Goal: Information Seeking & Learning: Find specific page/section

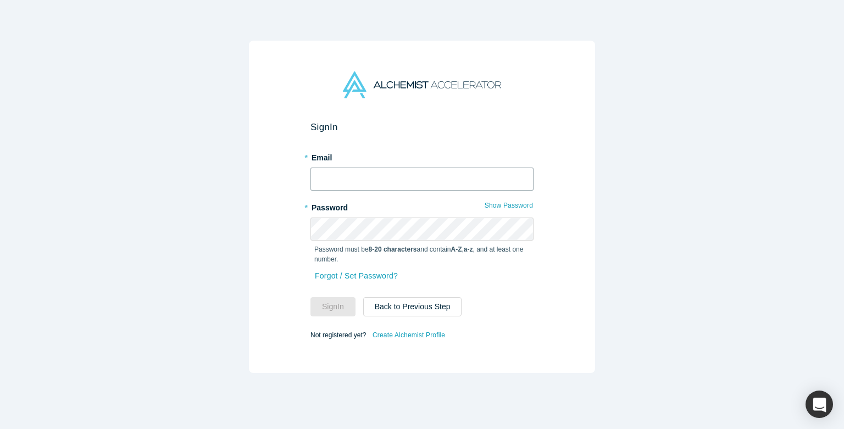
type input "[PERSON_NAME][EMAIL_ADDRESS][DOMAIN_NAME]"
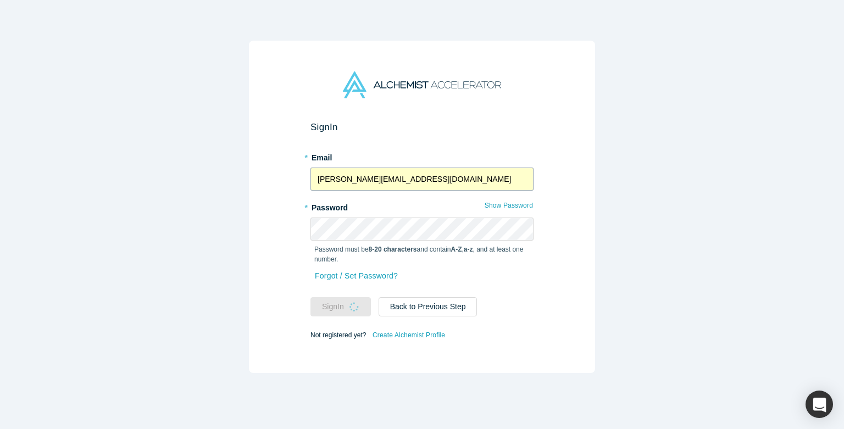
click at [382, 180] on input "[PERSON_NAME][EMAIL_ADDRESS][DOMAIN_NAME]" at bounding box center [422, 179] width 223 height 23
click at [295, 193] on div "Sign In * Email [PERSON_NAME][EMAIL_ADDRESS][DOMAIN_NAME] * Password Show Passw…" at bounding box center [422, 207] width 346 height 332
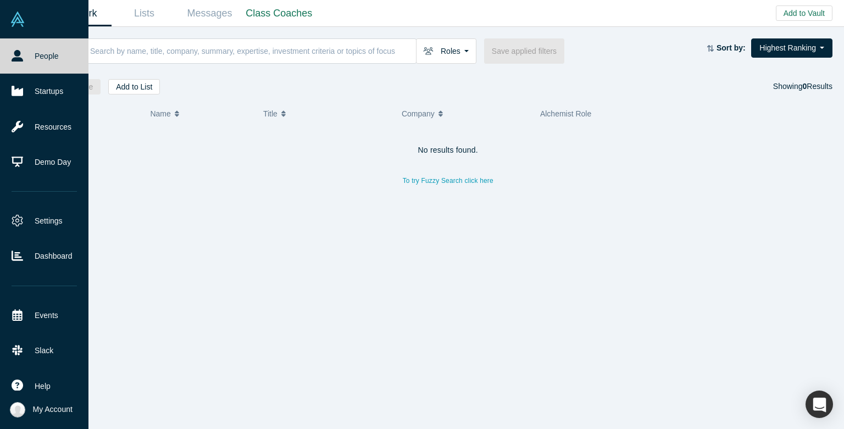
click at [8, 59] on link "People" at bounding box center [44, 55] width 88 height 35
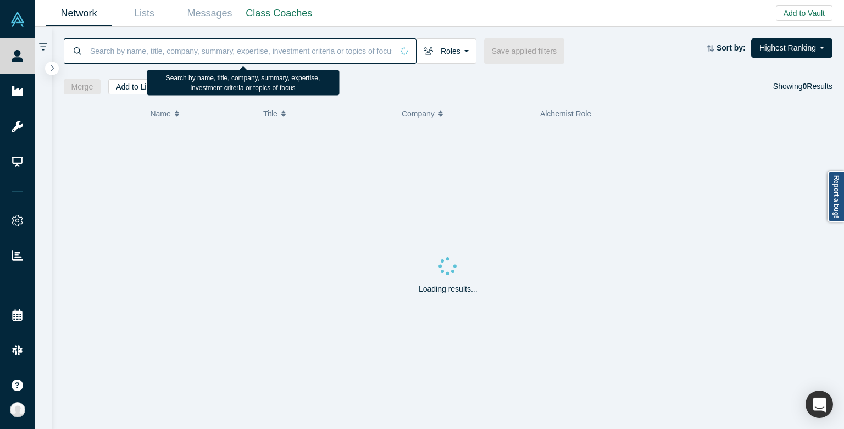
click at [168, 51] on input at bounding box center [241, 51] width 304 height 26
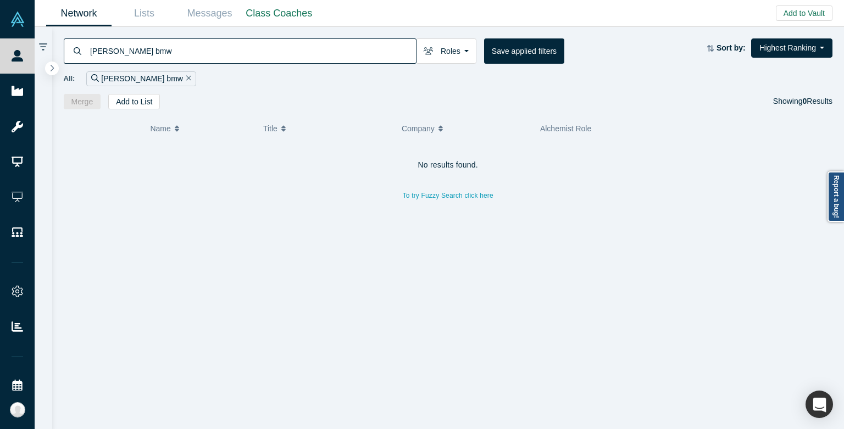
click at [88, 54] on div "[PERSON_NAME] bmw" at bounding box center [240, 50] width 353 height 25
click at [101, 51] on input "[PERSON_NAME] bmw" at bounding box center [252, 51] width 327 height 26
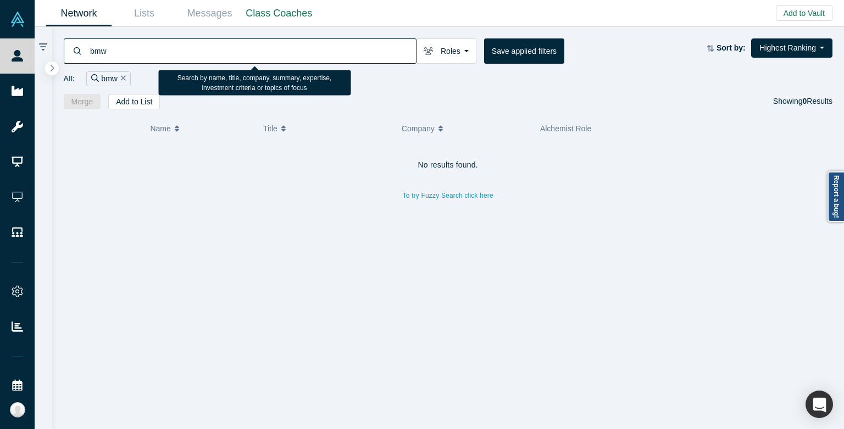
type input "bmw"
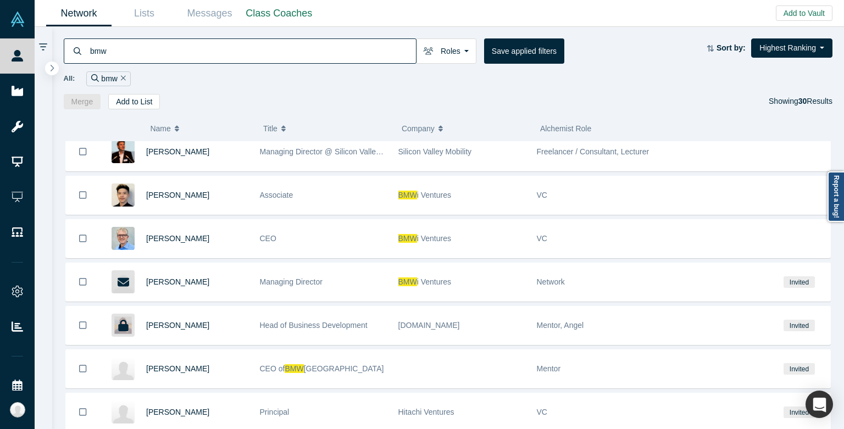
scroll to position [340, 0]
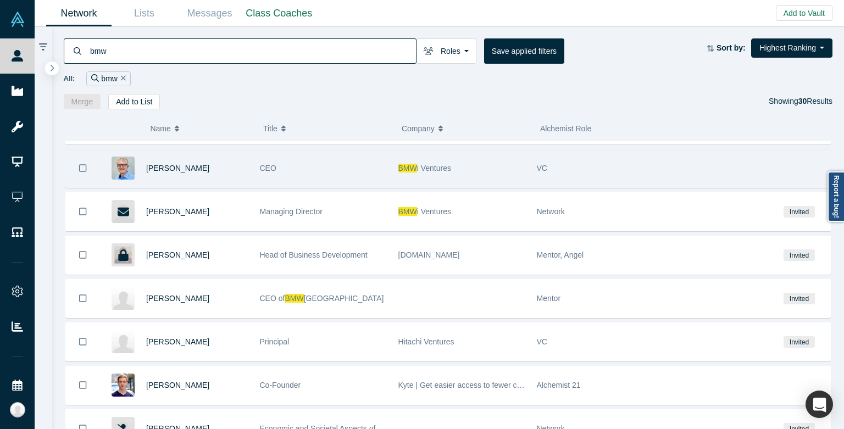
click at [436, 176] on div "BMW i Ventures" at bounding box center [461, 168] width 127 height 38
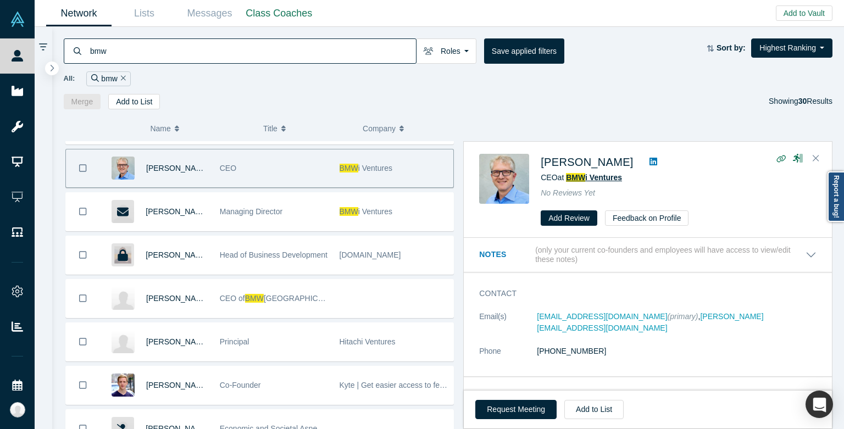
click at [601, 178] on span "i Ventures" at bounding box center [603, 177] width 37 height 9
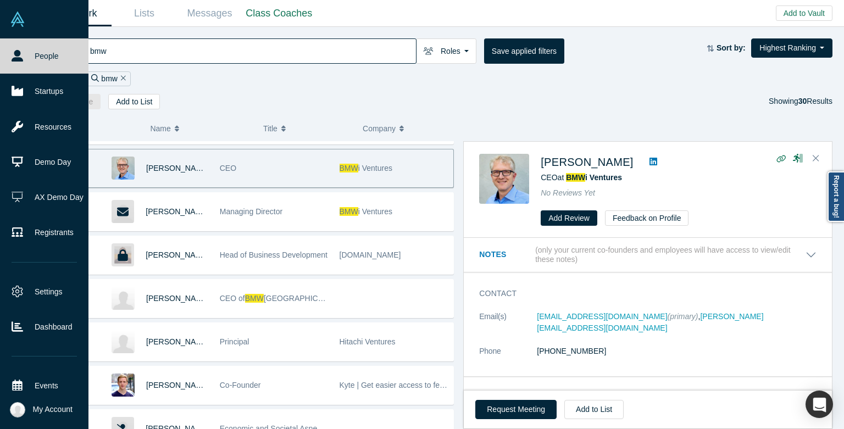
click at [14, 51] on icon at bounding box center [18, 56] width 12 height 12
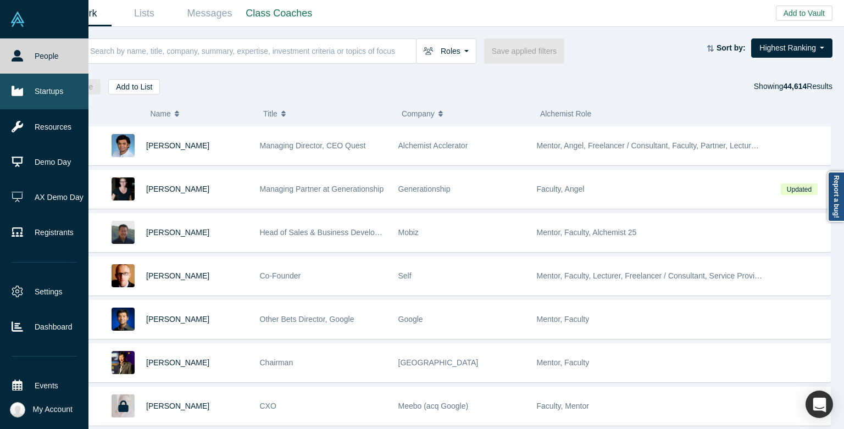
click at [26, 92] on link "Startups" at bounding box center [44, 91] width 88 height 35
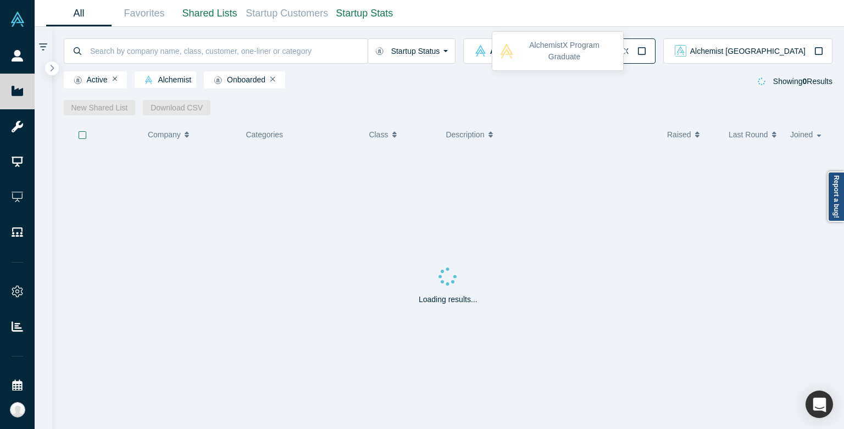
click at [656, 40] on button "Alchemist X" at bounding box center [609, 50] width 94 height 25
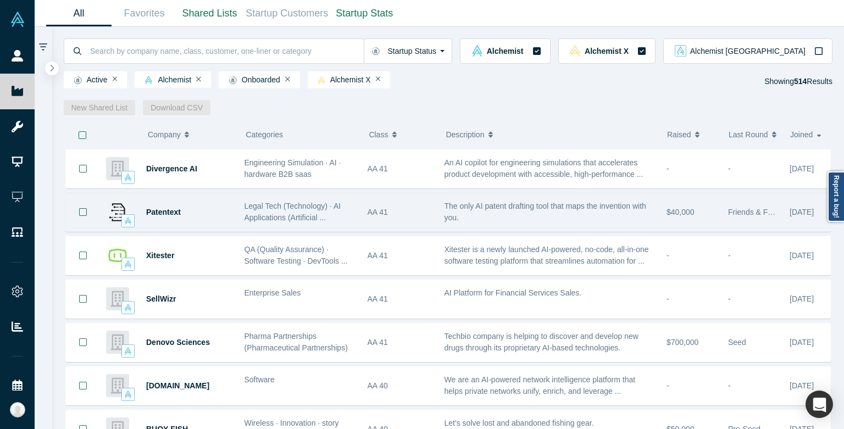
scroll to position [171, 0]
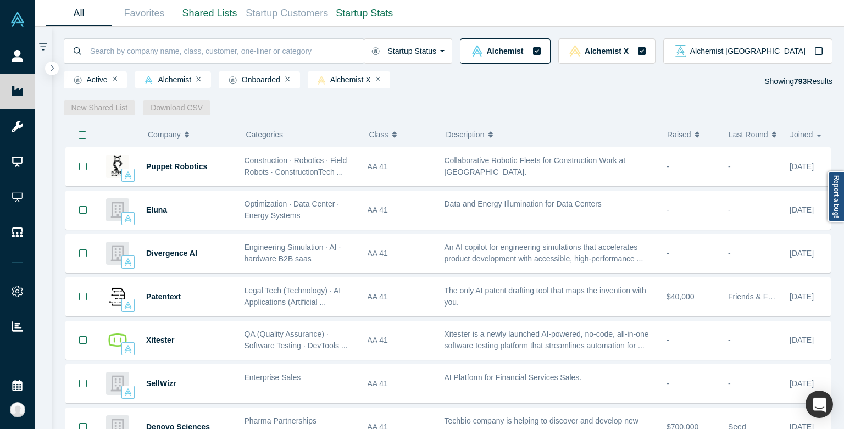
click at [524, 54] on span "Alchemist" at bounding box center [505, 51] width 37 height 8
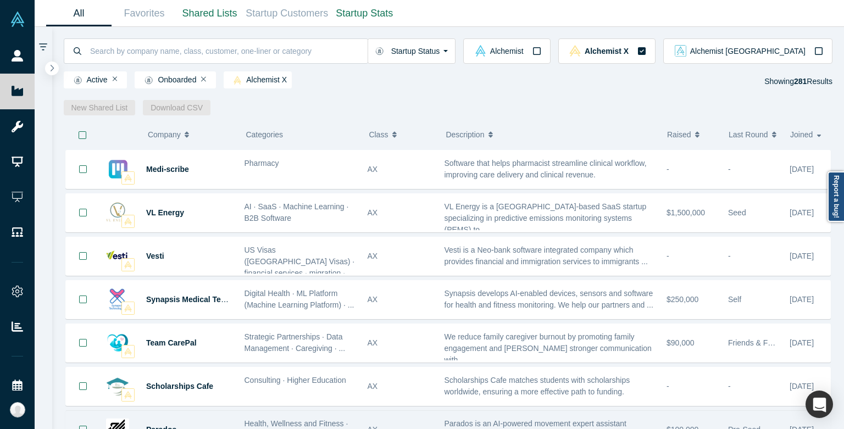
scroll to position [605, 0]
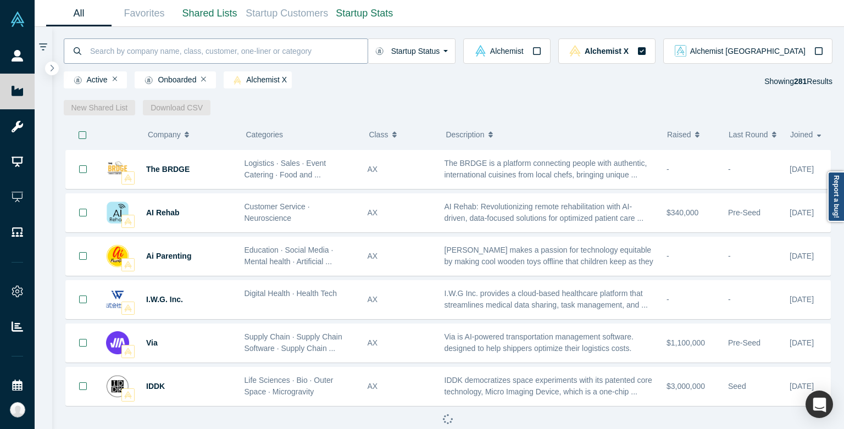
click at [204, 48] on input at bounding box center [228, 51] width 279 height 26
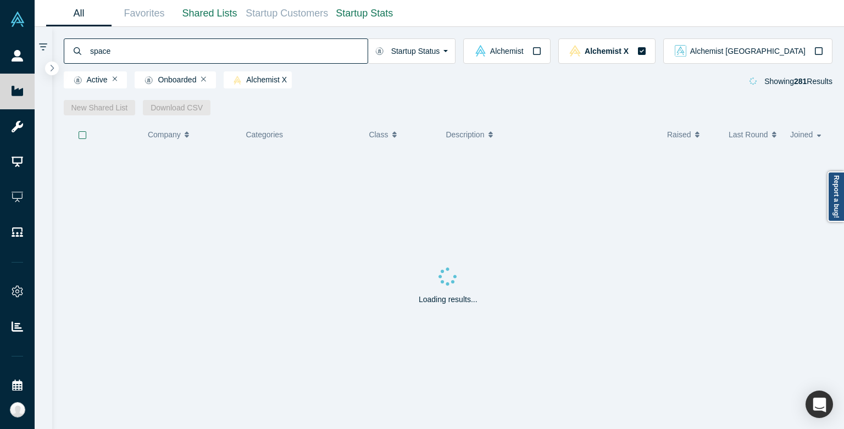
type input "space"
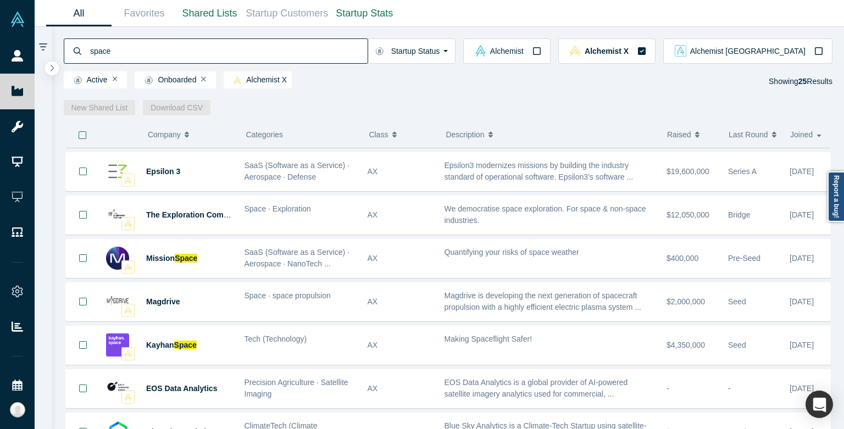
scroll to position [605, 0]
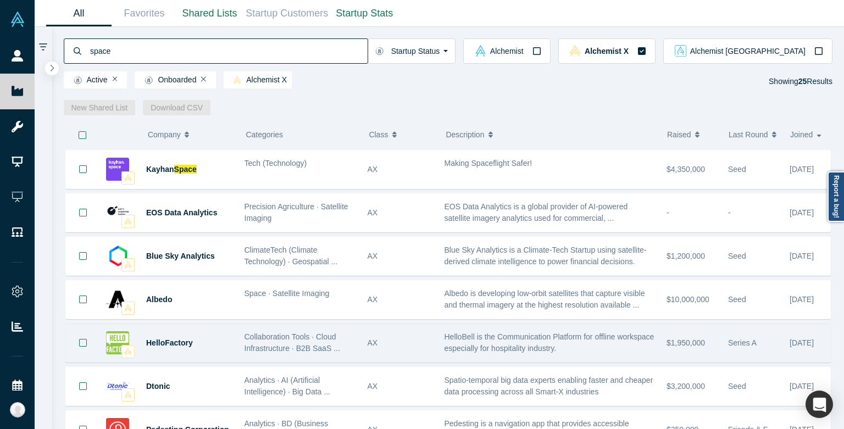
click at [383, 329] on div "AX" at bounding box center [400, 343] width 65 height 38
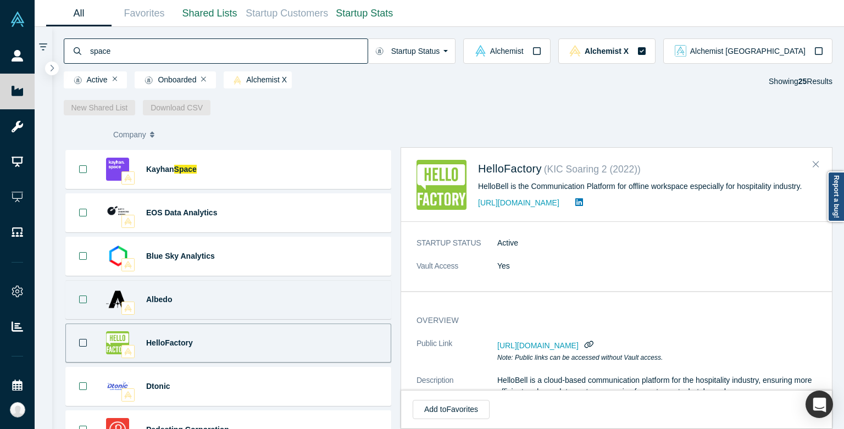
click at [356, 303] on div "Albedo Space · Satellite Imaging Albedo is developing low-orbit satellites that…" at bounding box center [228, 299] width 326 height 39
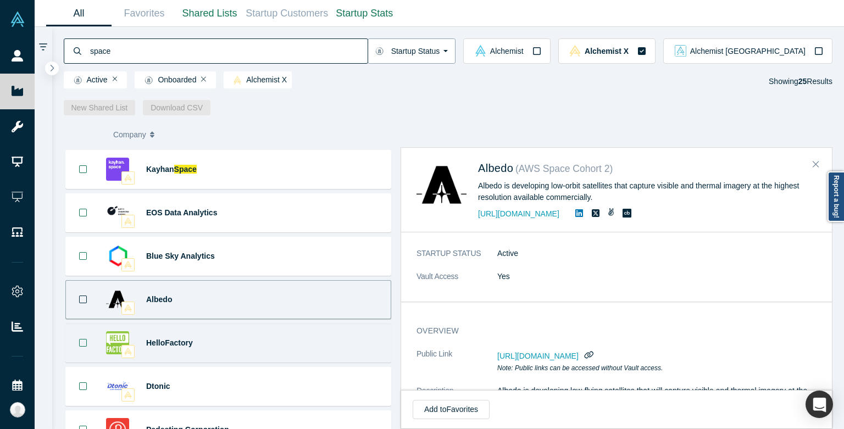
click at [456, 49] on button "Startup Status" at bounding box center [412, 50] width 88 height 25
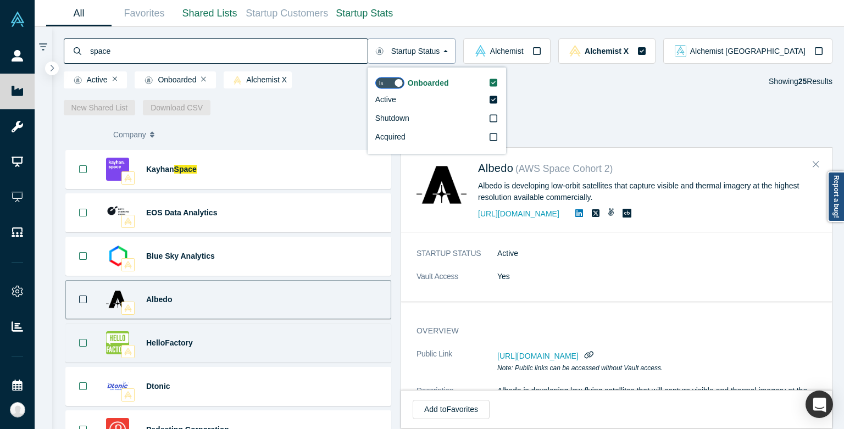
click at [456, 49] on button "Startup Status" at bounding box center [412, 50] width 88 height 25
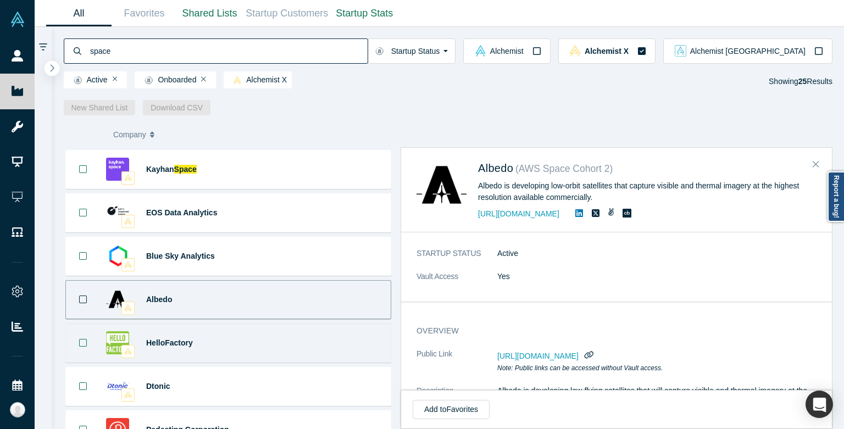
click at [54, 66] on icon "button" at bounding box center [51, 68] width 5 height 8
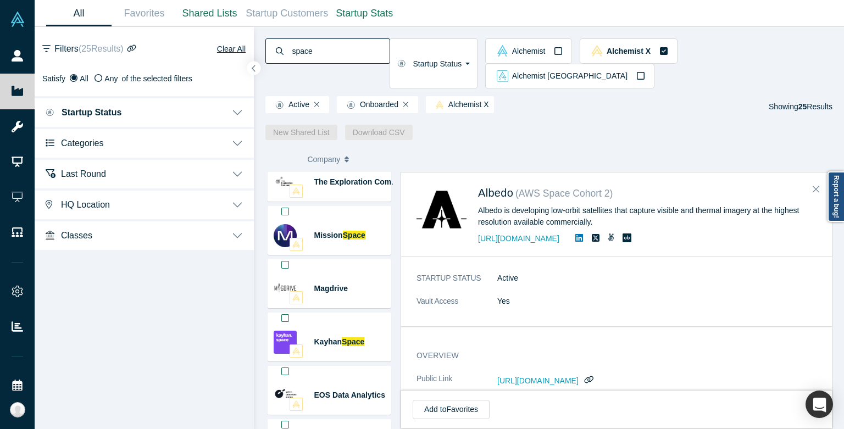
scroll to position [743, 0]
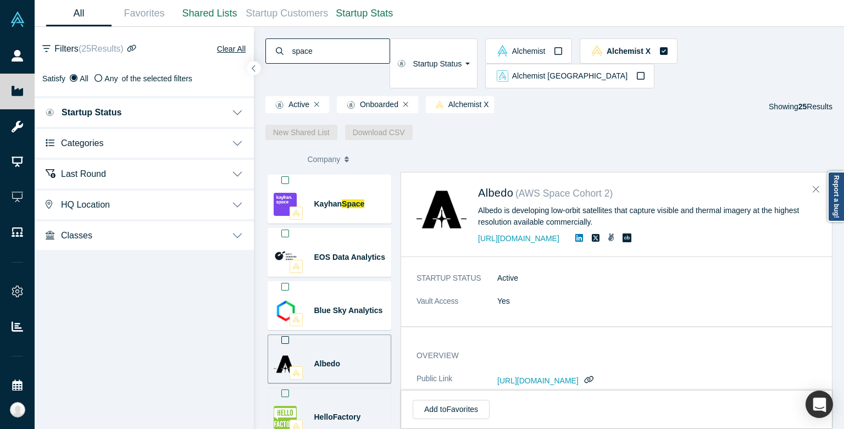
click at [143, 230] on button "Classes" at bounding box center [144, 234] width 219 height 31
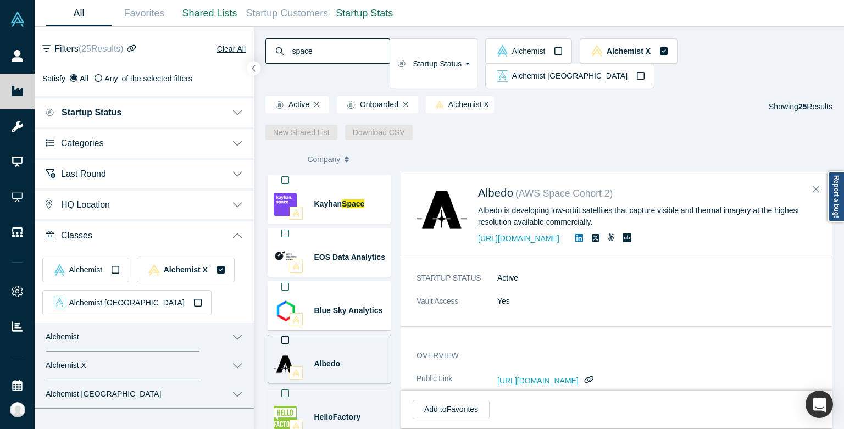
click at [136, 367] on button "Alchemist X" at bounding box center [144, 366] width 219 height 29
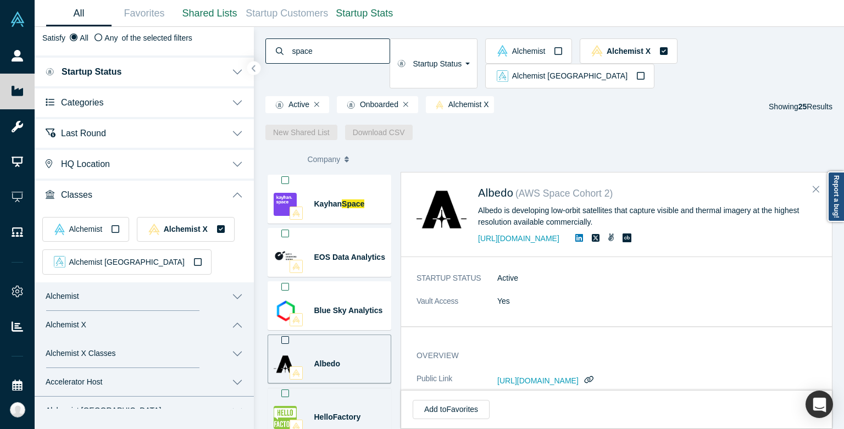
scroll to position [57, 0]
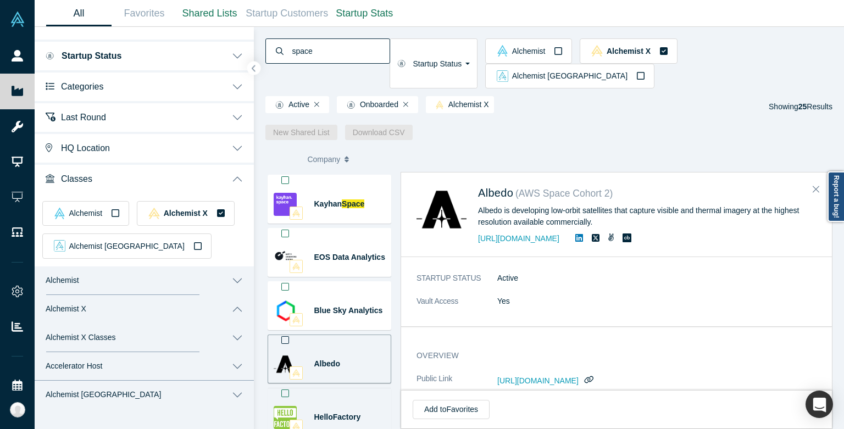
click at [152, 343] on button "Alchemist X Classes" at bounding box center [144, 338] width 219 height 29
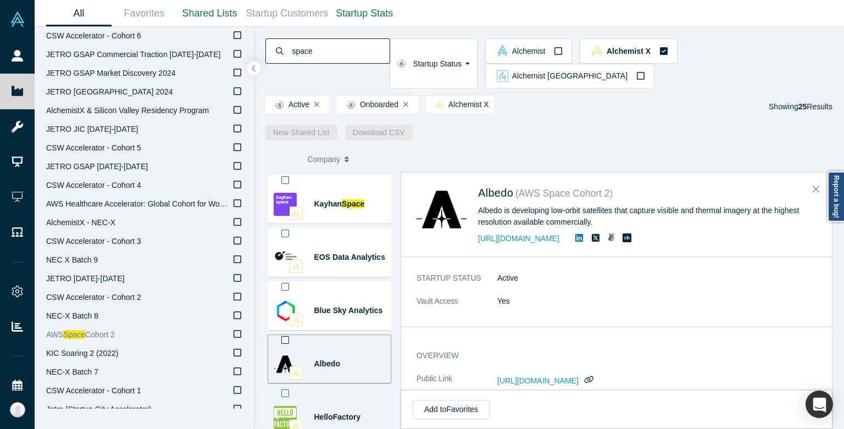
click at [231, 328] on label "AWS Space Cohort 2" at bounding box center [144, 335] width 196 height 19
click at [0, 0] on input "AWS Space Cohort 2" at bounding box center [0, 0] width 0 height 0
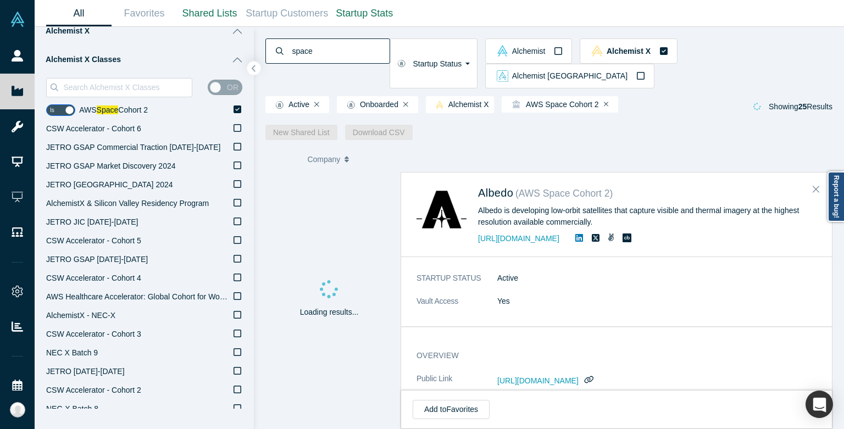
scroll to position [334, 0]
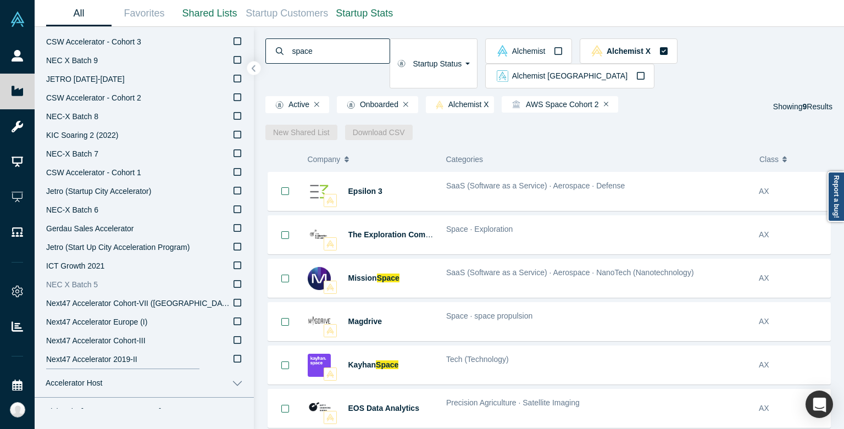
scroll to position [635, 0]
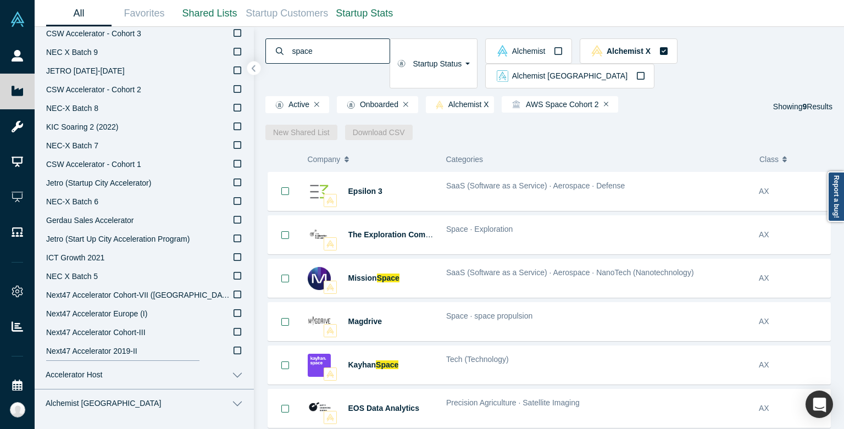
click at [138, 373] on button "Accelerator Host" at bounding box center [144, 375] width 219 height 29
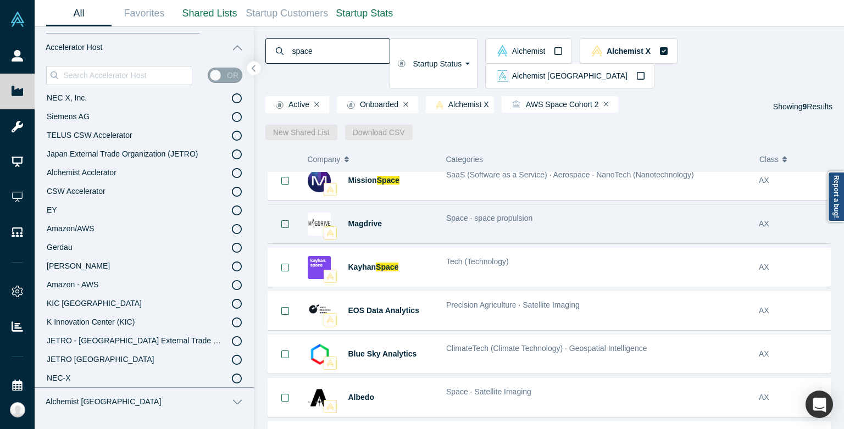
scroll to position [109, 0]
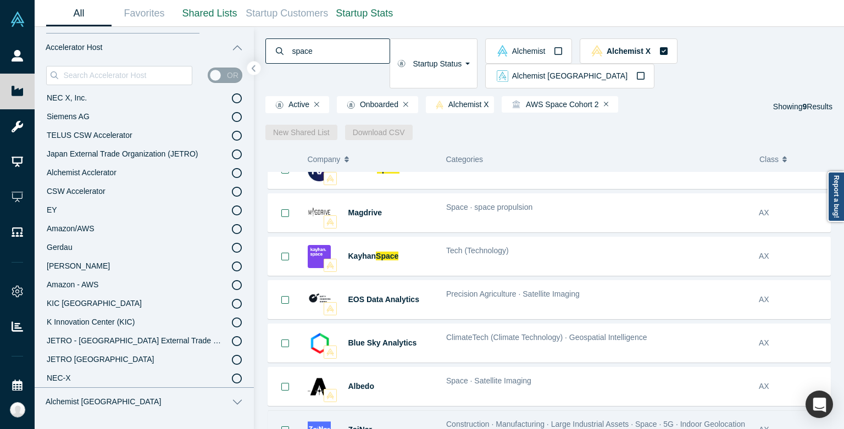
click at [434, 414] on div "ZaiNar" at bounding box center [391, 430] width 87 height 38
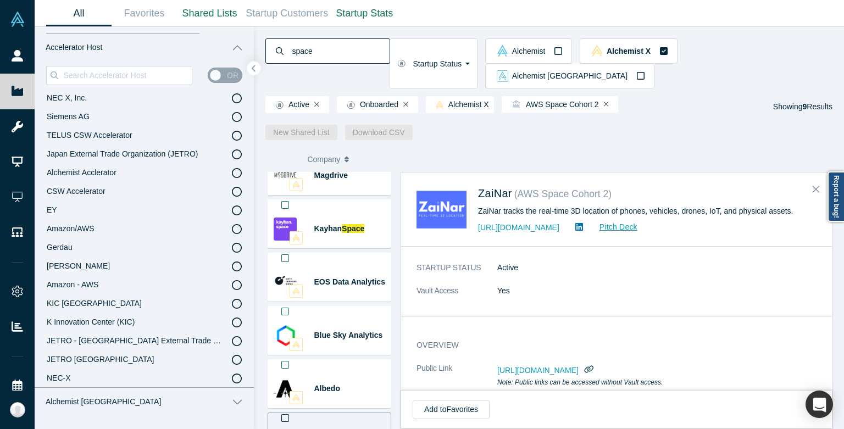
scroll to position [193, 0]
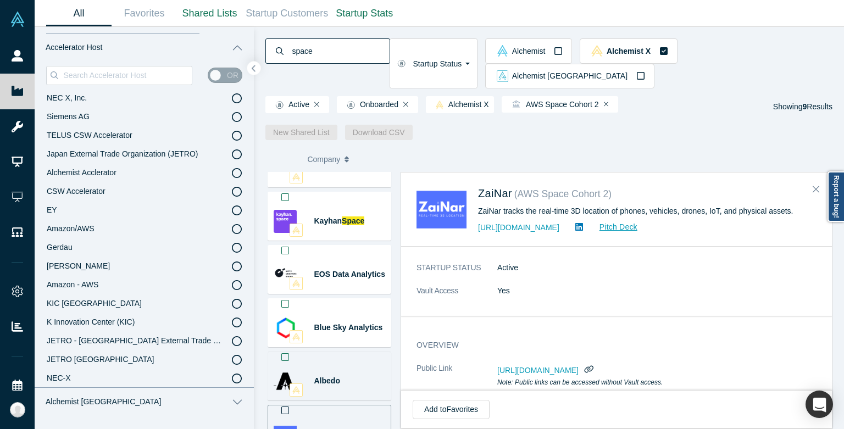
click at [341, 362] on div "Albedo" at bounding box center [357, 381] width 87 height 38
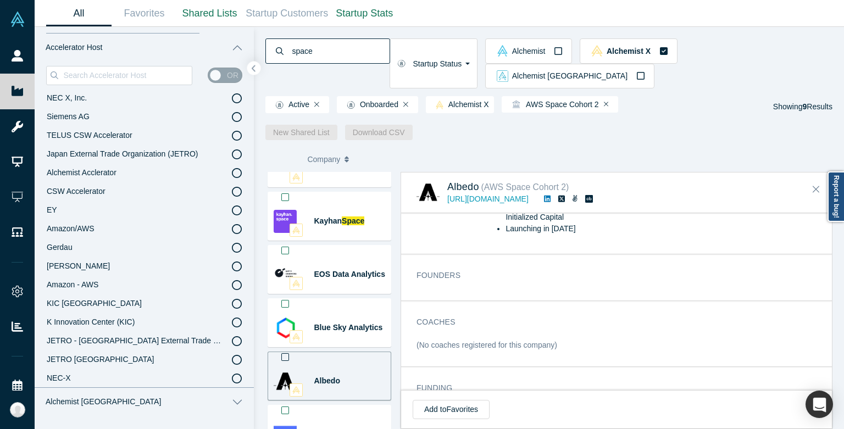
scroll to position [408, 0]
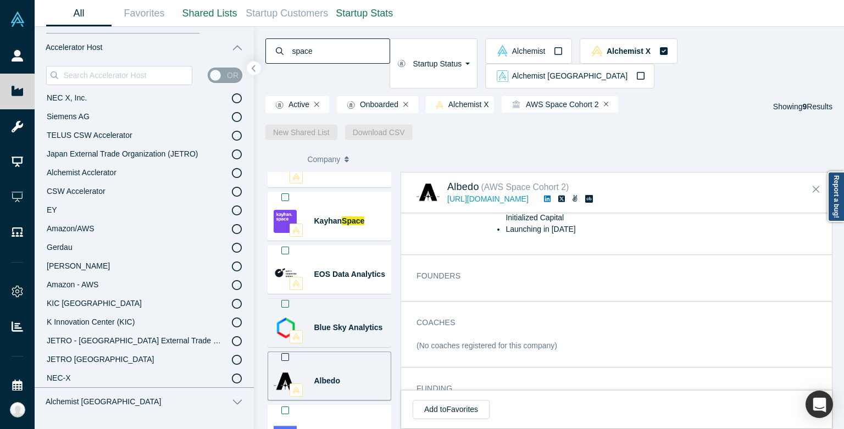
click at [329, 311] on div "Blue Sky Analytics" at bounding box center [357, 328] width 87 height 38
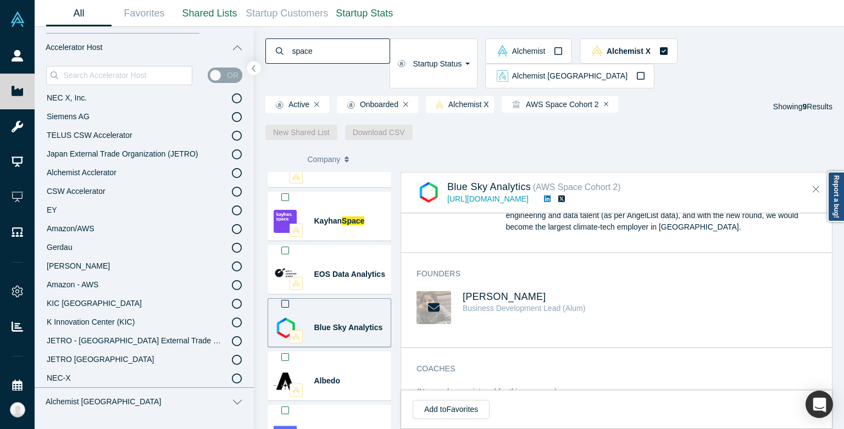
scroll to position [833, 0]
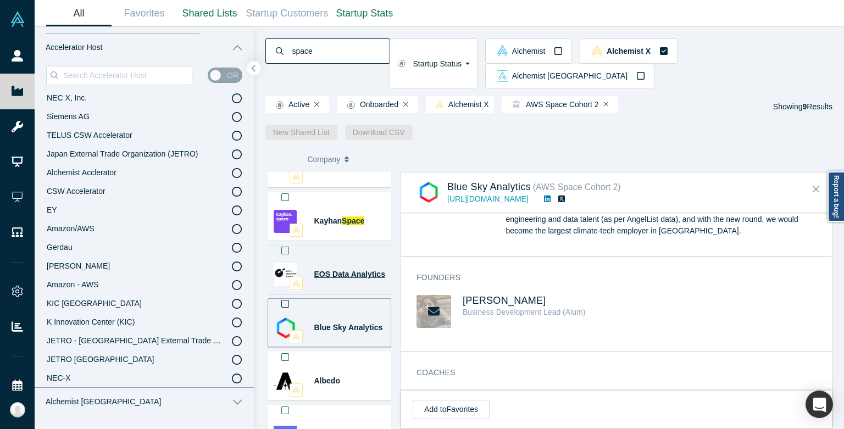
click at [352, 270] on span "EOS Data Analytics" at bounding box center [349, 274] width 71 height 9
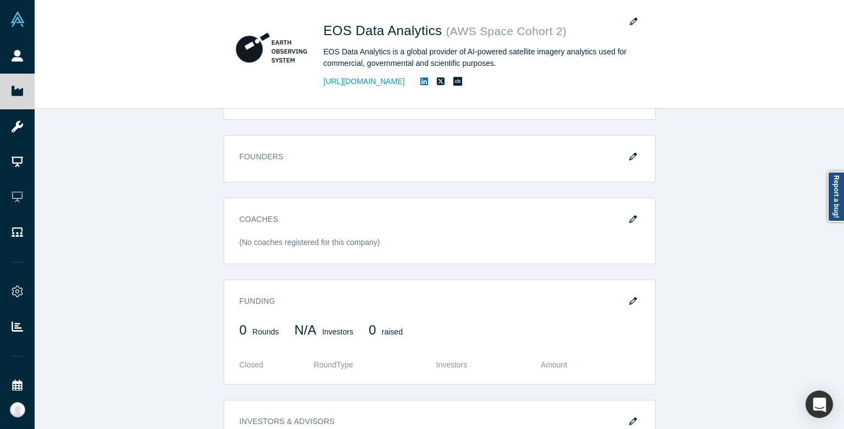
scroll to position [574, 0]
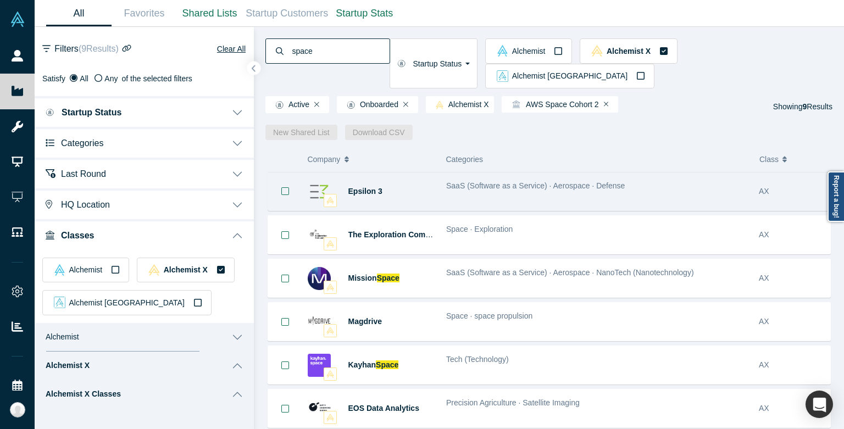
click at [404, 173] on div "Epsilon 3" at bounding box center [391, 192] width 87 height 38
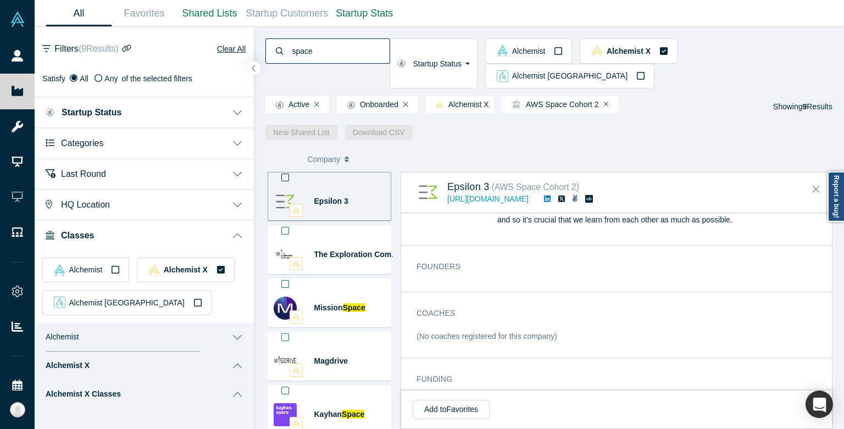
scroll to position [345, 0]
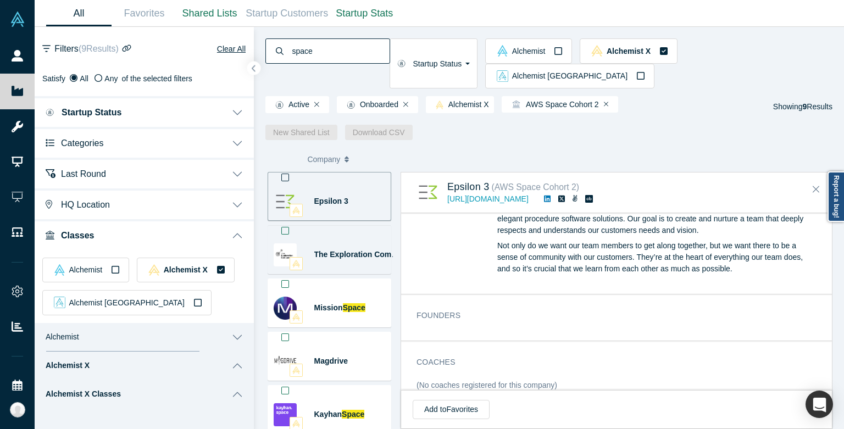
click at [342, 241] on div "The Exploration Company" at bounding box center [357, 255] width 87 height 38
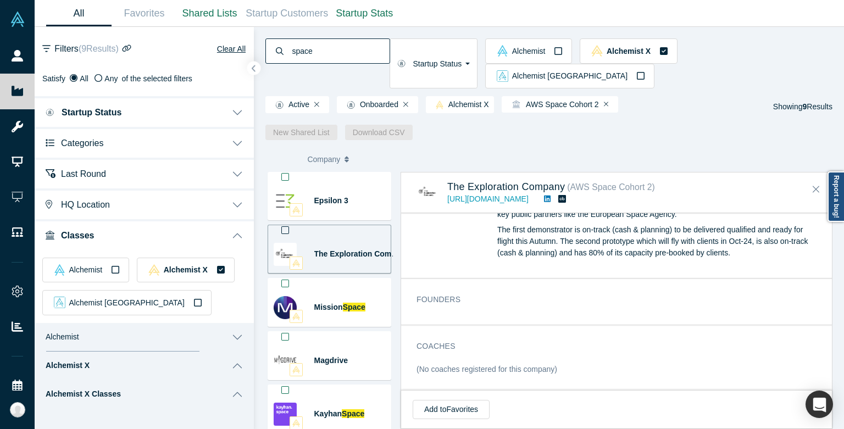
scroll to position [459, 0]
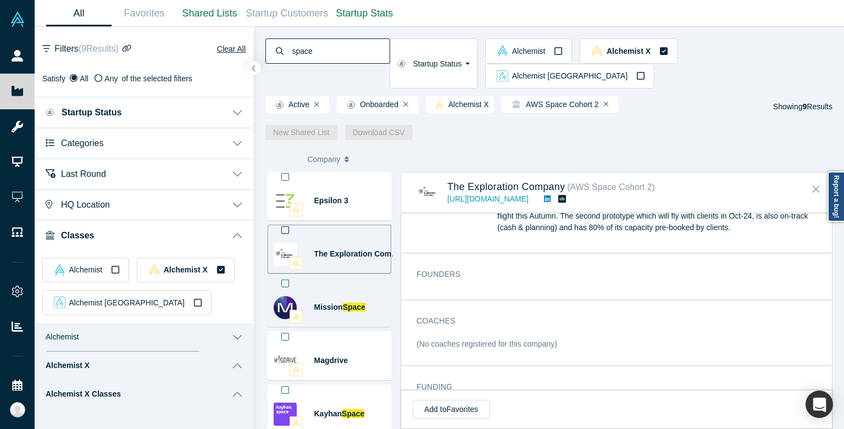
click at [351, 292] on div "Mission Space" at bounding box center [357, 308] width 87 height 38
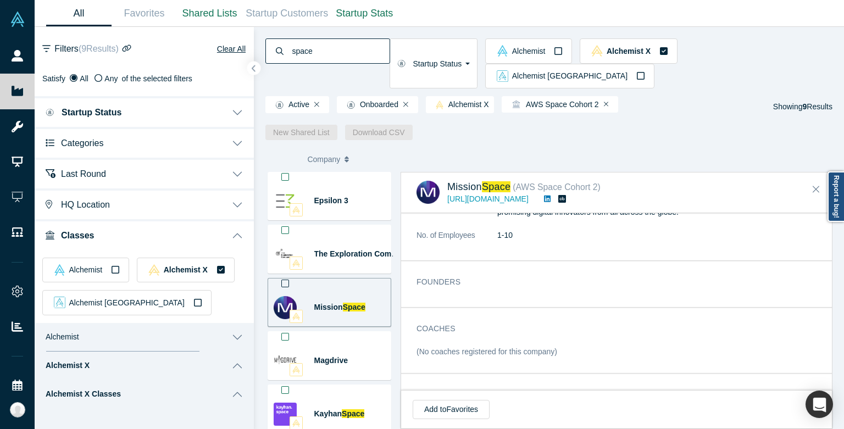
scroll to position [323, 0]
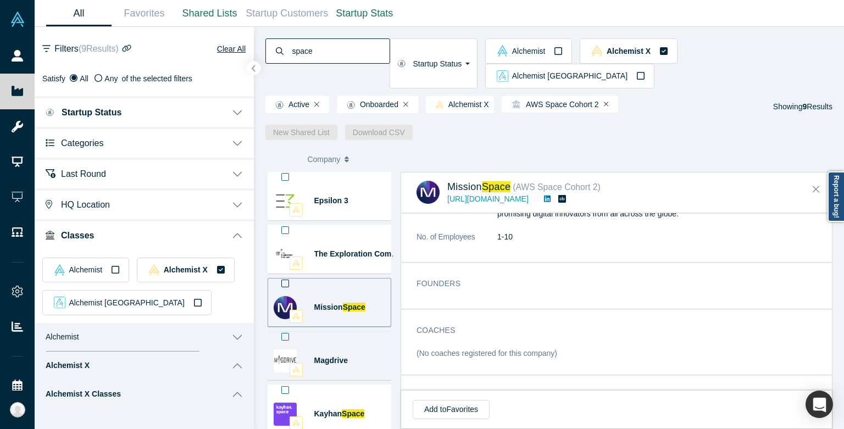
click at [360, 342] on div "Magdrive" at bounding box center [357, 361] width 87 height 38
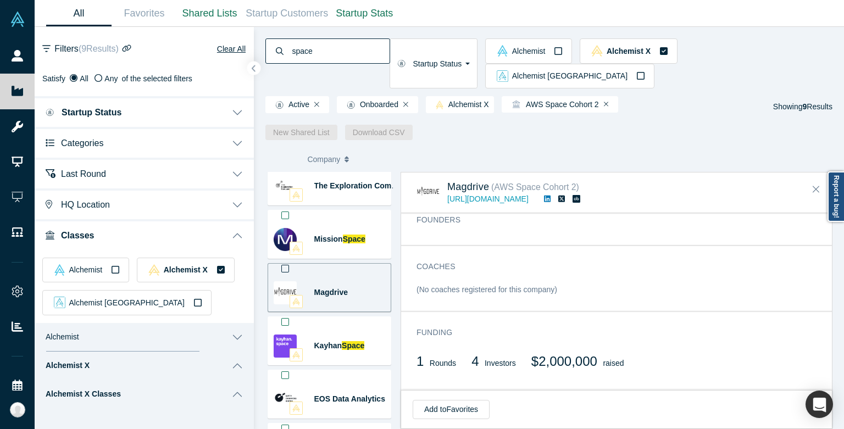
scroll to position [114, 0]
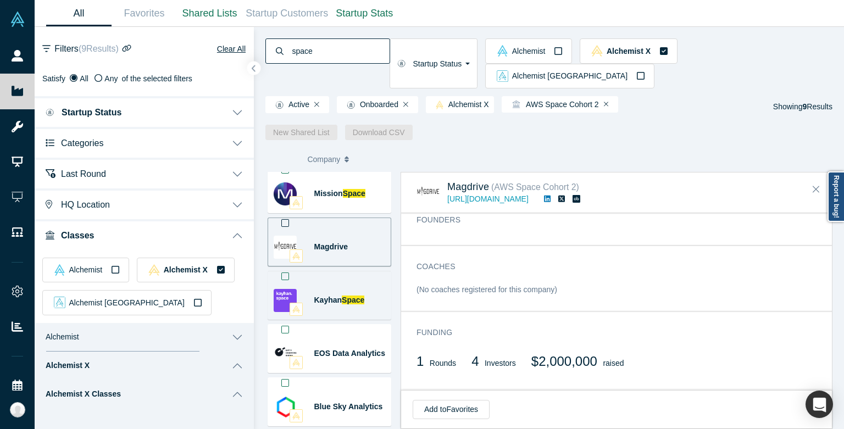
click at [336, 290] on div "Kayhan Space" at bounding box center [357, 300] width 87 height 38
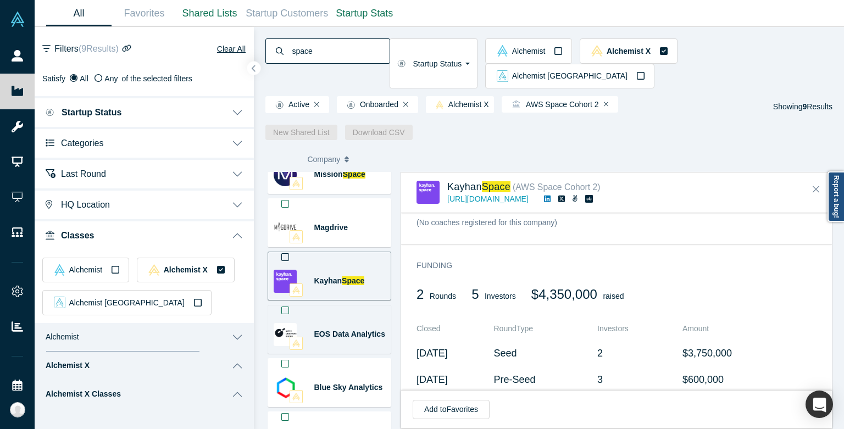
scroll to position [134, 0]
click at [331, 326] on div "EOS Data Analytics" at bounding box center [357, 333] width 87 height 38
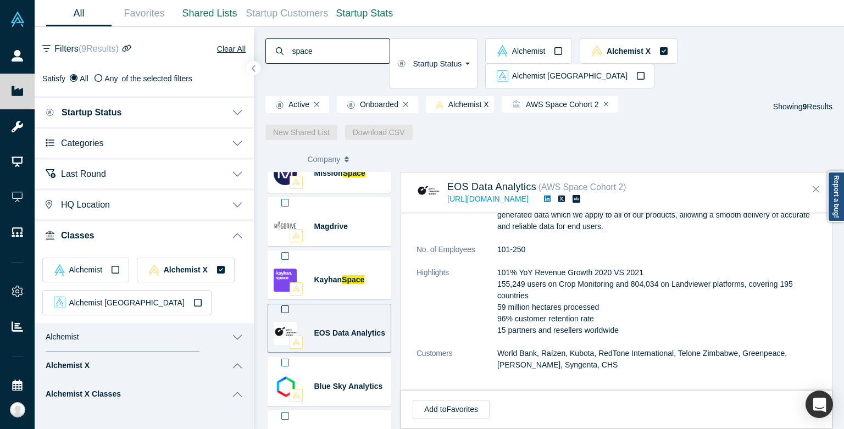
scroll to position [627, 0]
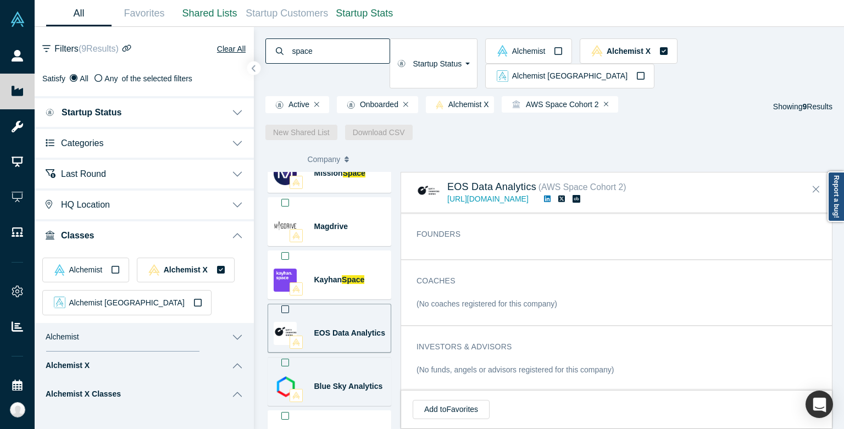
click at [336, 378] on div "Blue Sky Analytics" at bounding box center [357, 387] width 87 height 38
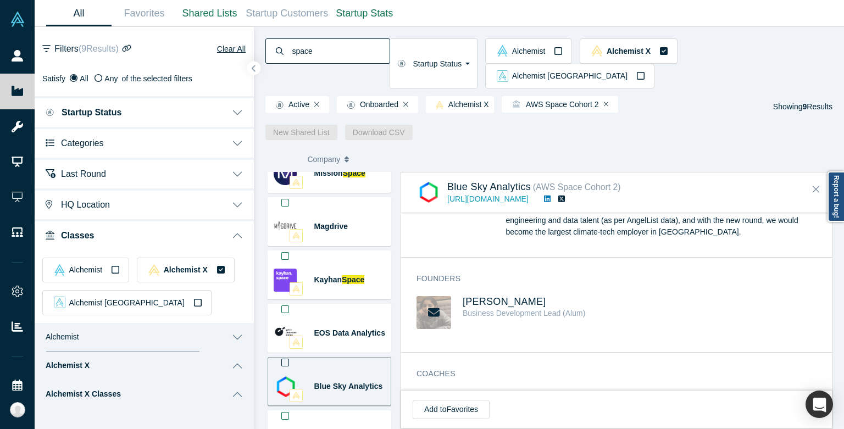
scroll to position [197, 0]
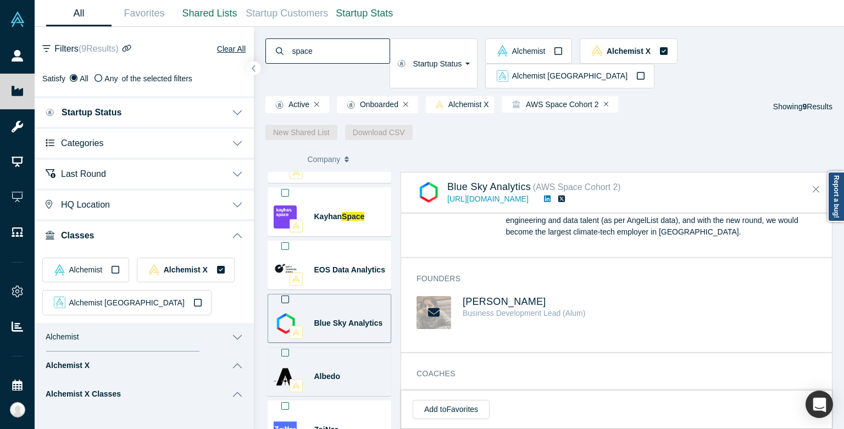
click at [335, 361] on div "Albedo" at bounding box center [357, 377] width 87 height 38
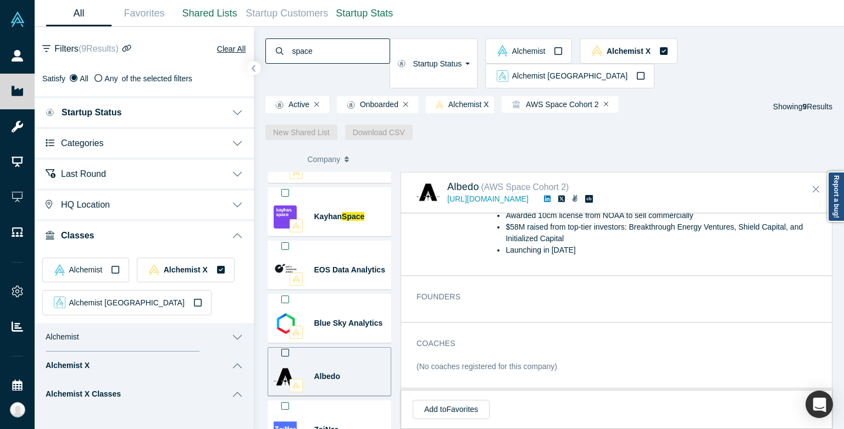
scroll to position [382, 0]
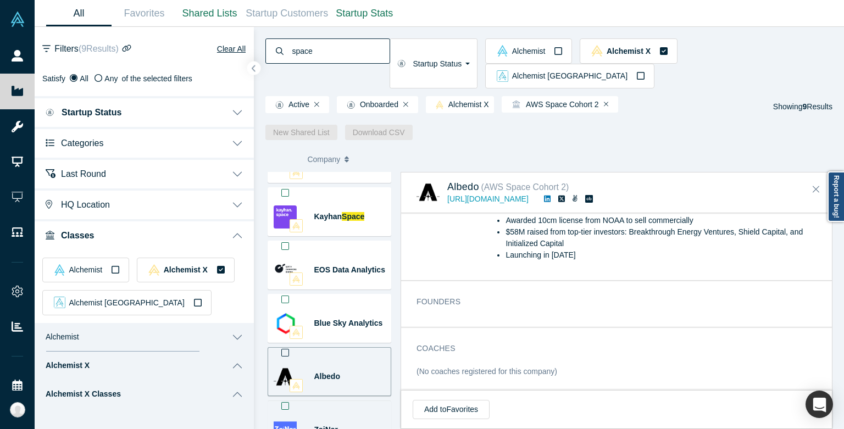
click at [346, 411] on div "ZaiNar" at bounding box center [357, 430] width 87 height 38
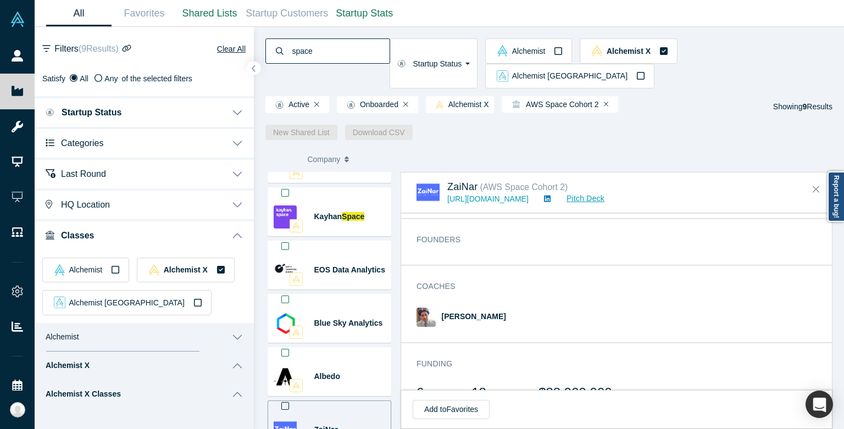
scroll to position [508, 0]
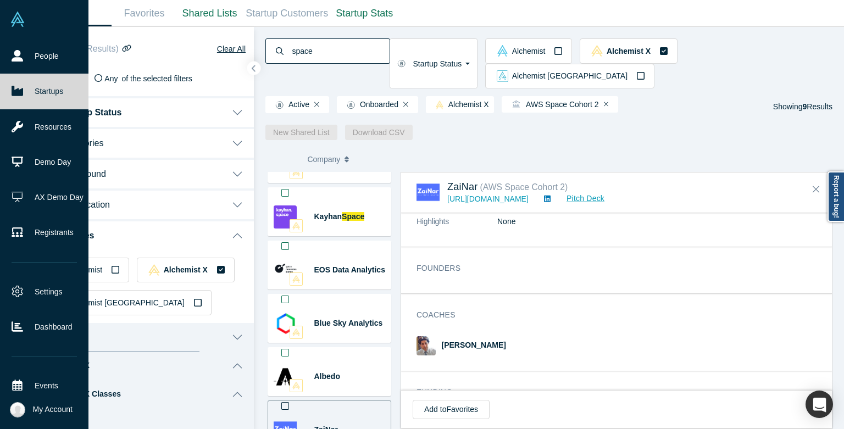
click at [21, 78] on link "Startups" at bounding box center [44, 91] width 88 height 35
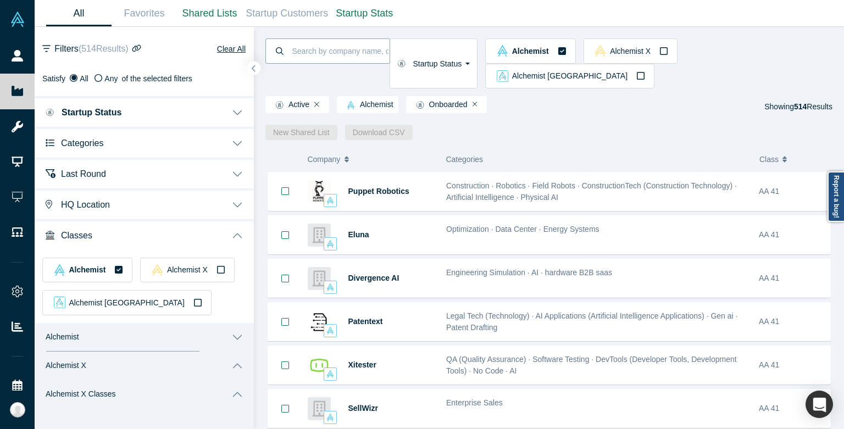
click at [351, 46] on input at bounding box center [340, 51] width 98 height 26
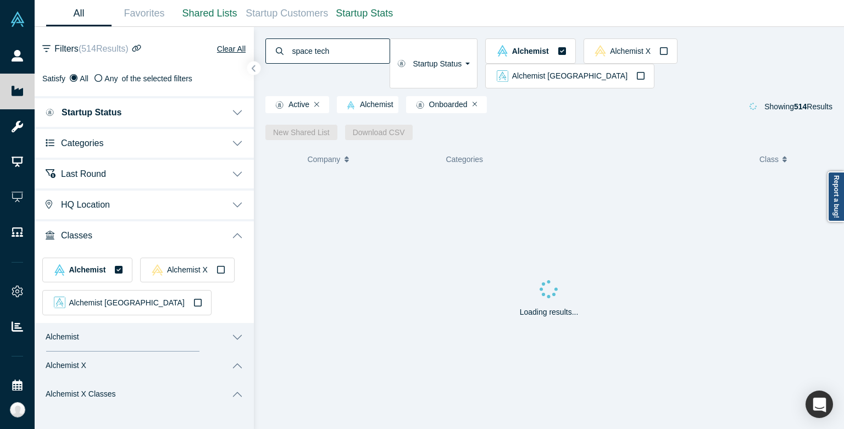
type input "space tech"
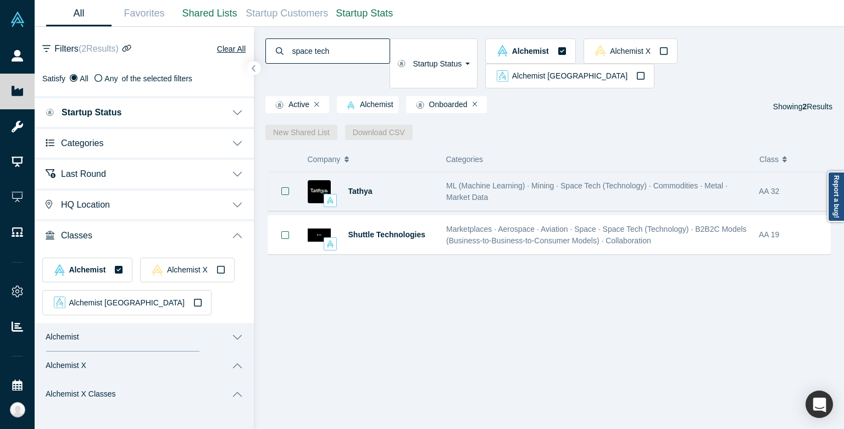
click at [418, 173] on div "Tathya" at bounding box center [391, 192] width 87 height 38
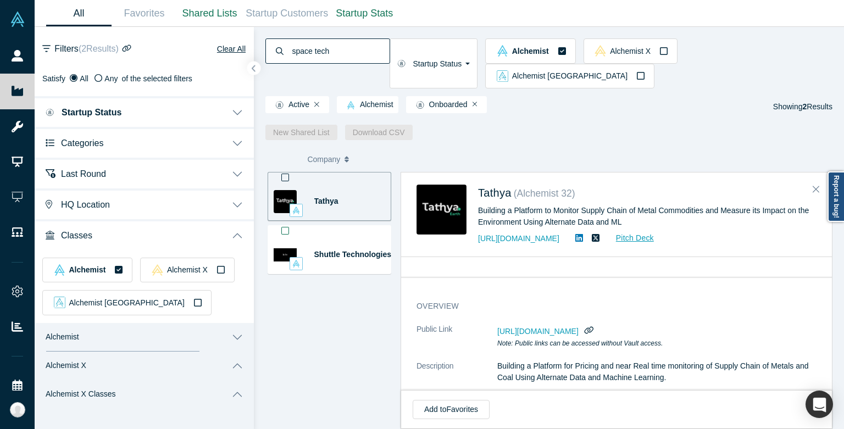
scroll to position [48, 0]
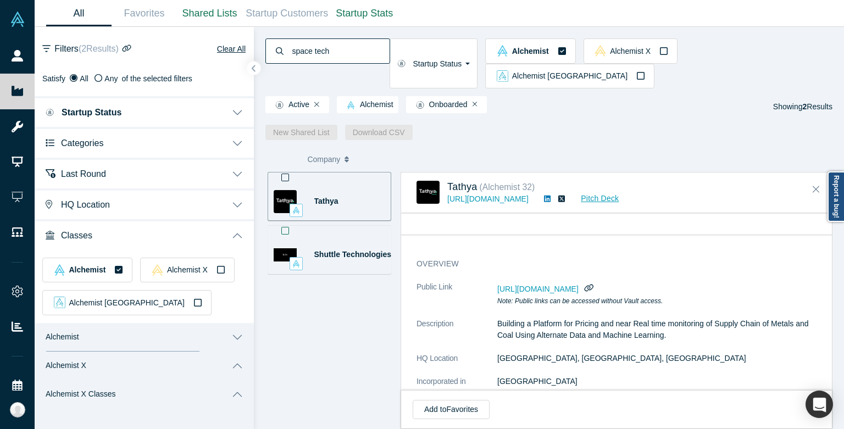
click at [323, 237] on div "Shuttle Technologies" at bounding box center [357, 255] width 87 height 38
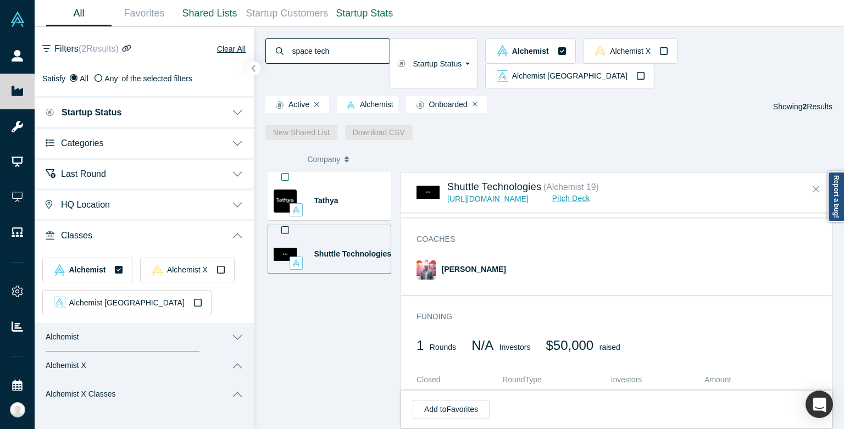
scroll to position [540, 0]
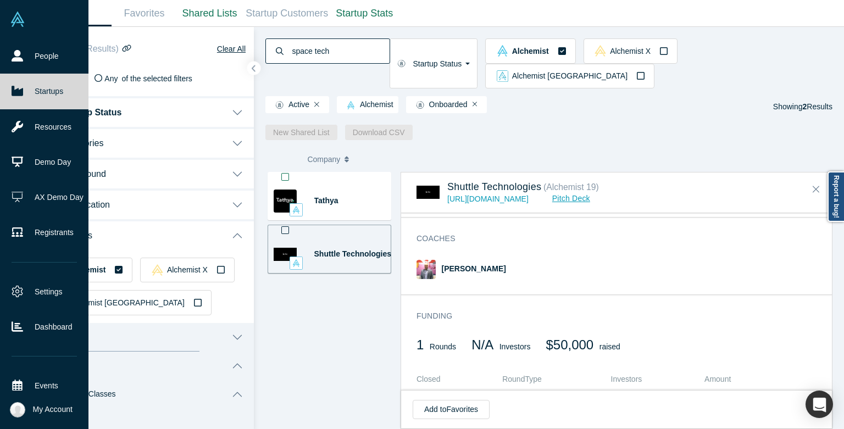
click at [16, 94] on icon at bounding box center [18, 91] width 12 height 10
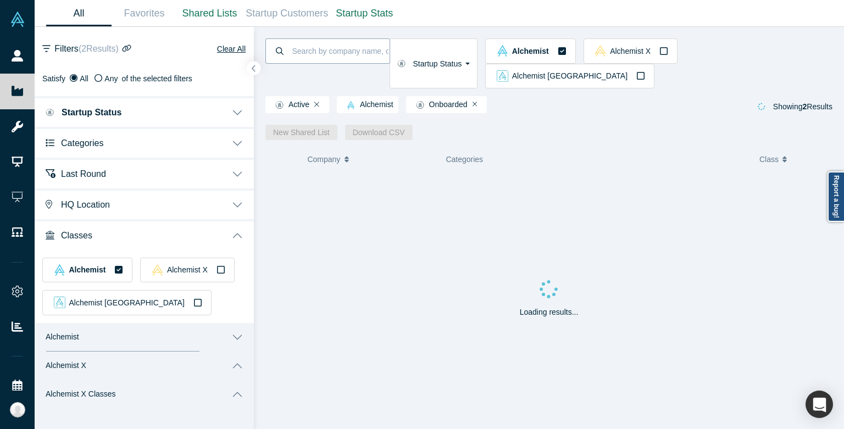
click at [323, 48] on input at bounding box center [340, 51] width 98 height 26
type input "zainar"
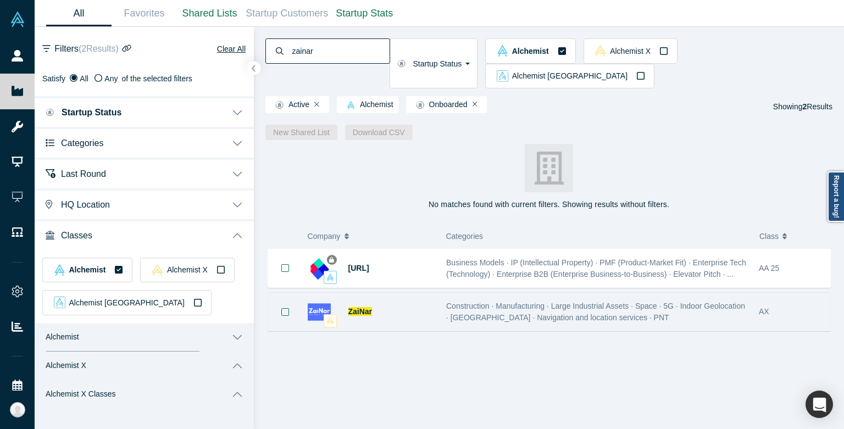
click at [417, 296] on div "ZaiNar" at bounding box center [391, 312] width 87 height 38
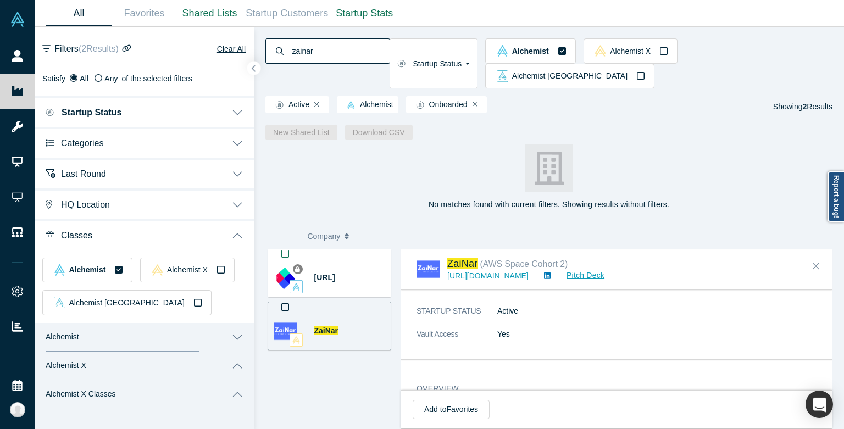
scroll to position [29, 0]
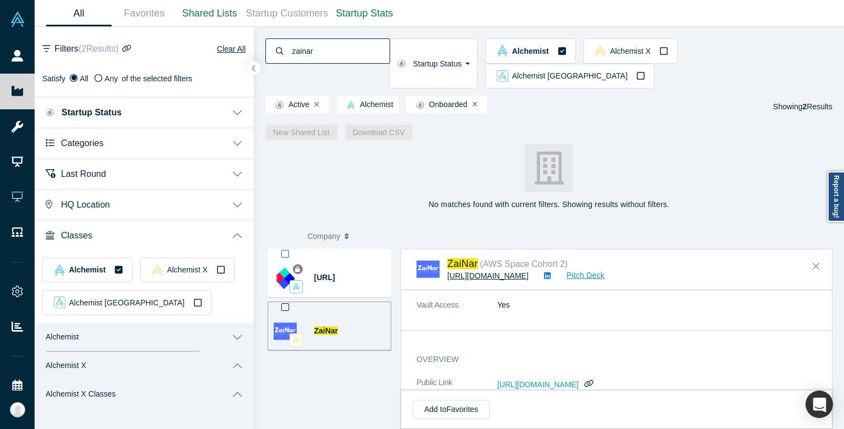
click at [474, 271] on link "[URL][DOMAIN_NAME]" at bounding box center [487, 275] width 81 height 9
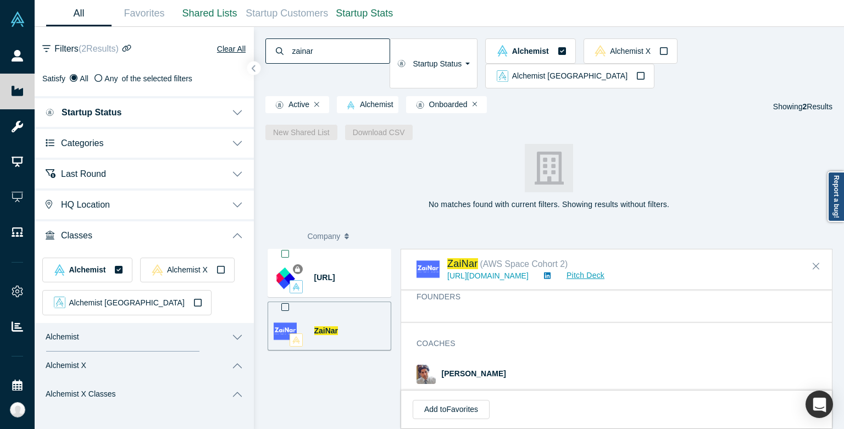
scroll to position [634, 0]
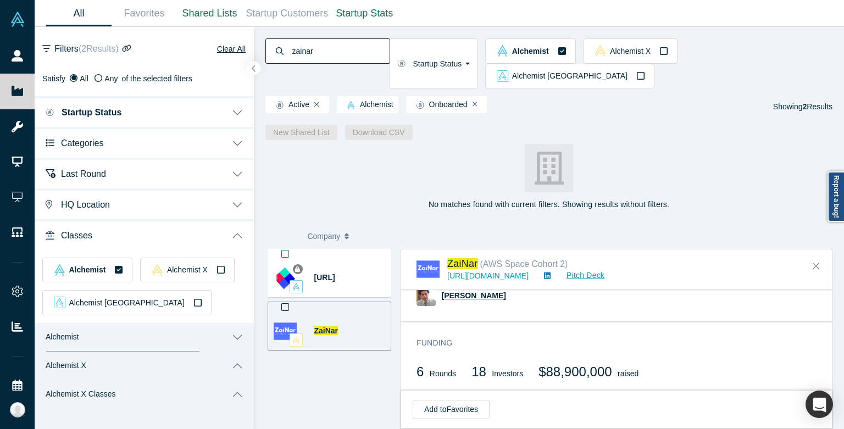
click at [469, 291] on span "[PERSON_NAME]" at bounding box center [474, 295] width 64 height 9
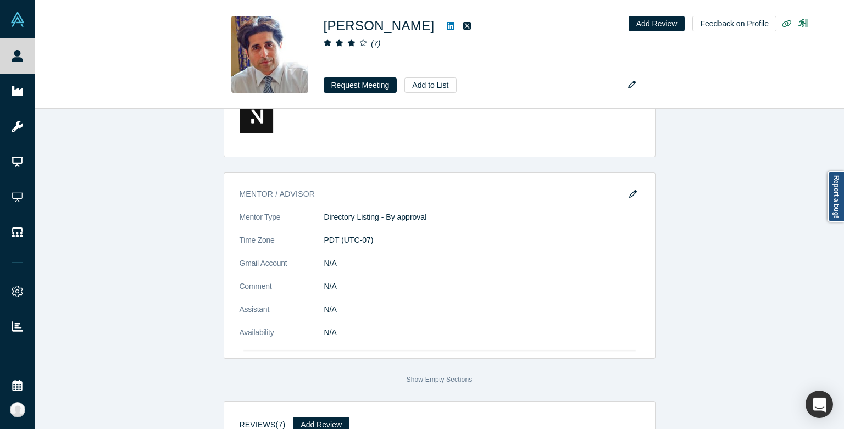
scroll to position [1738, 0]
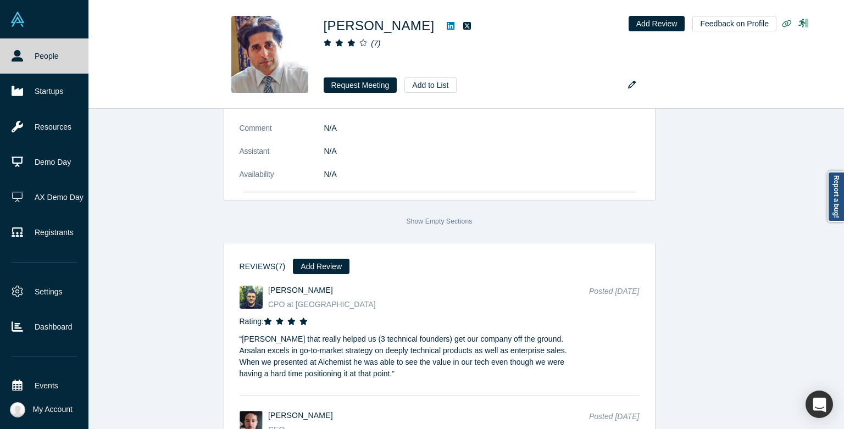
click at [20, 48] on link "People" at bounding box center [44, 55] width 88 height 35
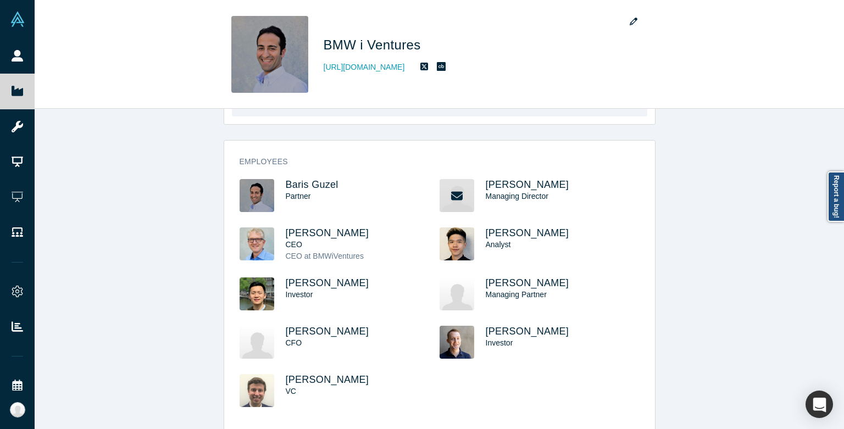
scroll to position [233, 0]
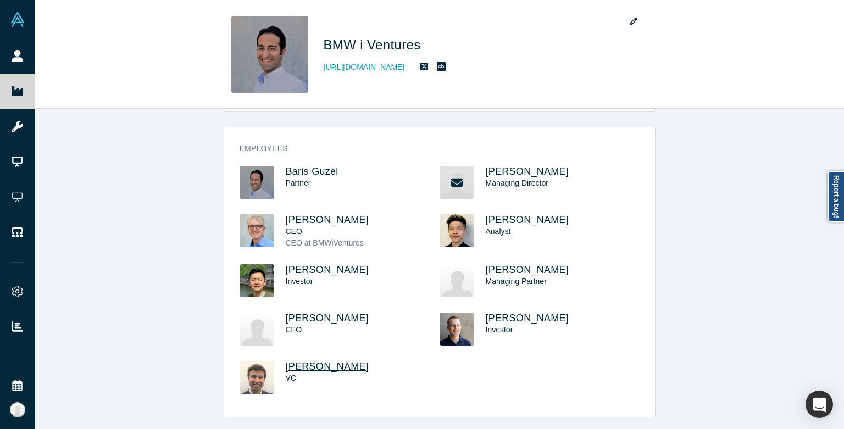
click at [323, 365] on span "[PERSON_NAME]" at bounding box center [328, 366] width 84 height 11
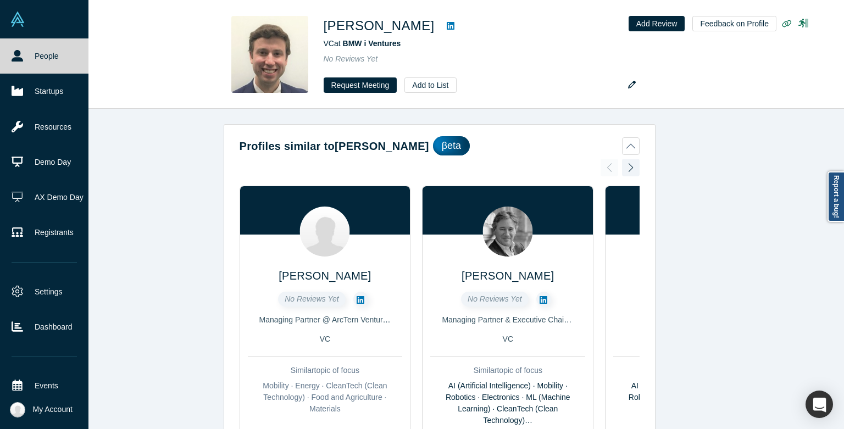
click at [29, 52] on link "People" at bounding box center [44, 55] width 88 height 35
